Goal: Navigation & Orientation: Find specific page/section

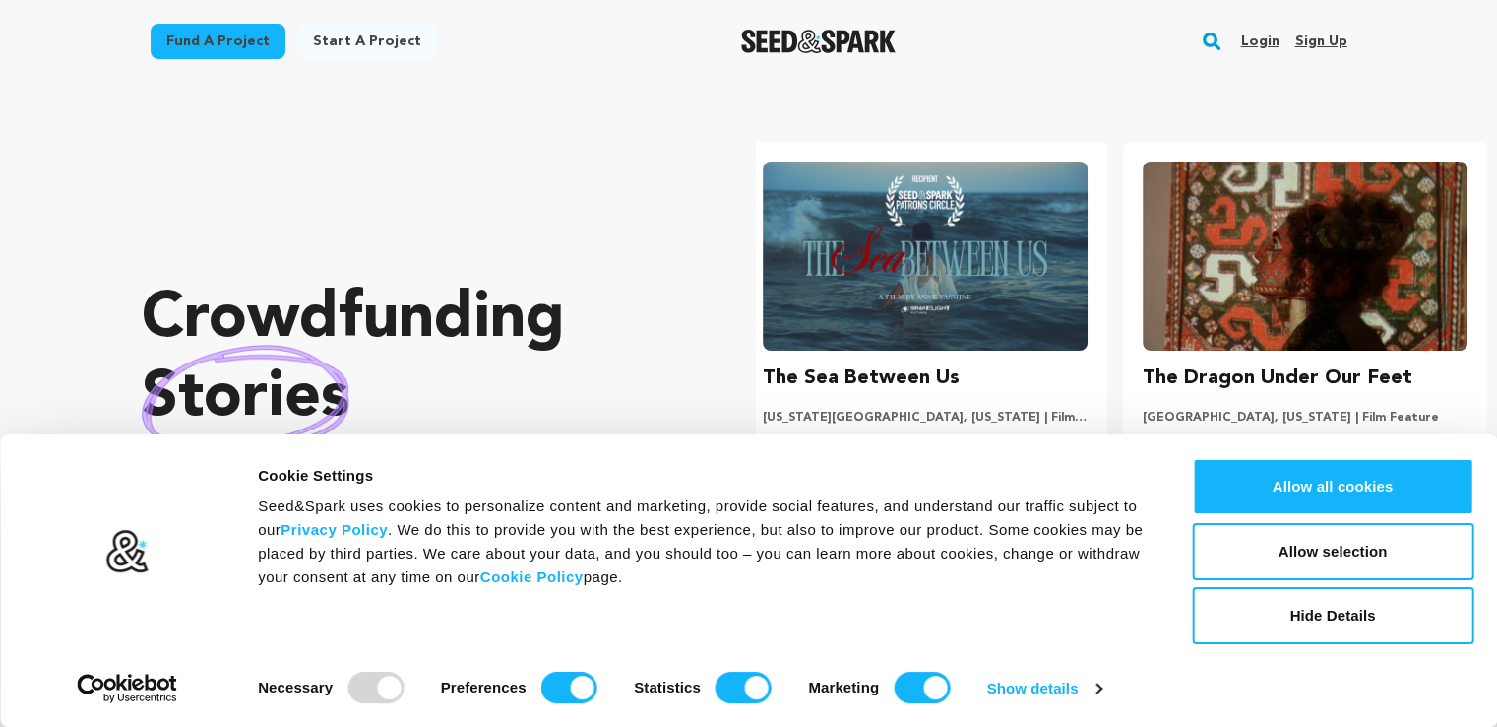
scroll to position [0, 395]
click at [1310, 38] on link "Sign up" at bounding box center [1321, 42] width 52 height 32
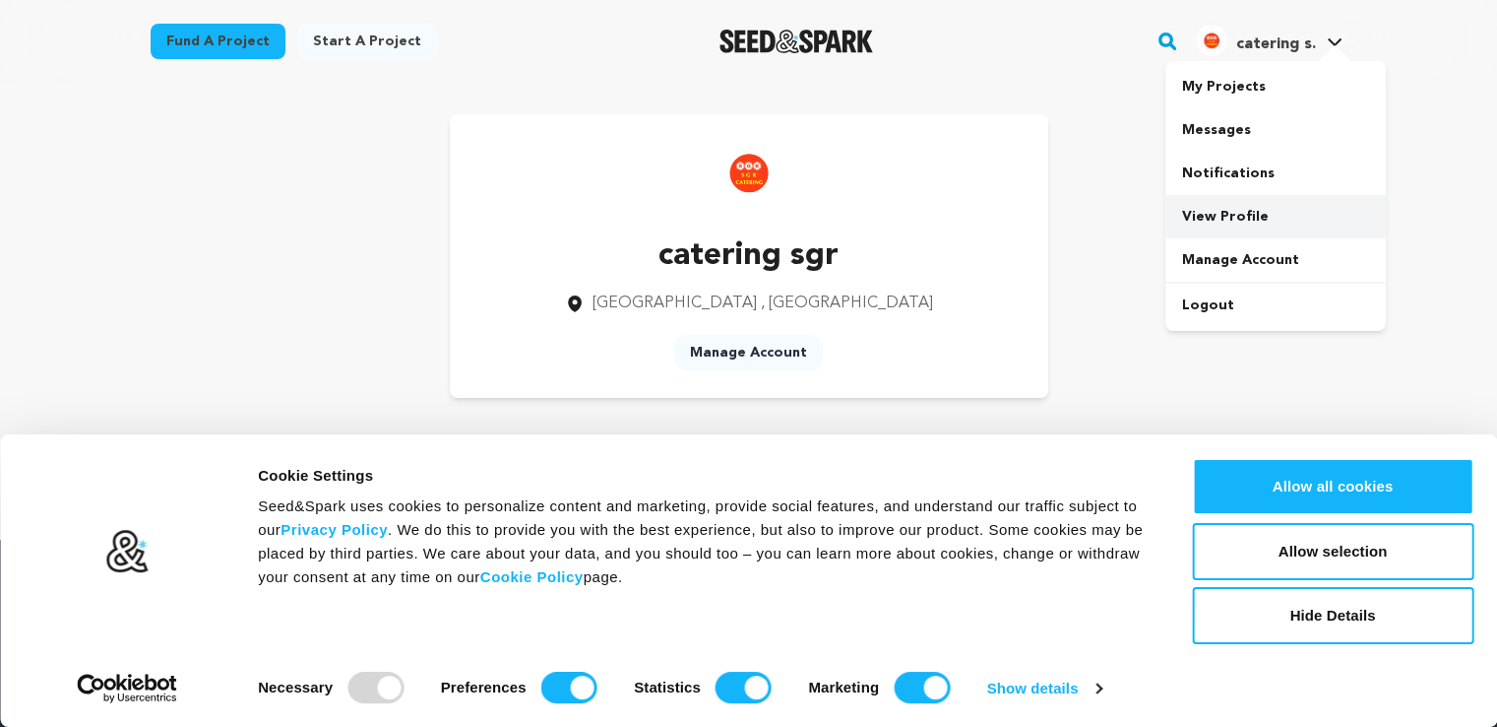
click at [1206, 210] on link "View Profile" at bounding box center [1276, 216] width 221 height 43
